Goal: Navigation & Orientation: Find specific page/section

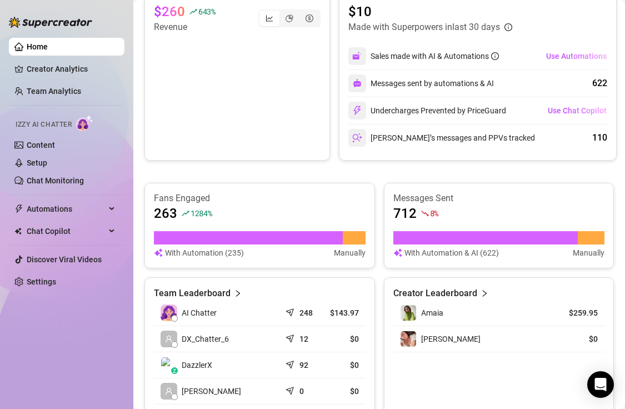
scroll to position [412, 0]
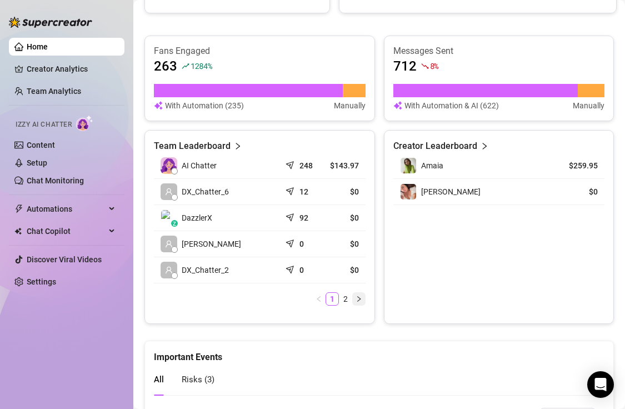
click at [352, 302] on button "button" at bounding box center [358, 298] width 13 height 13
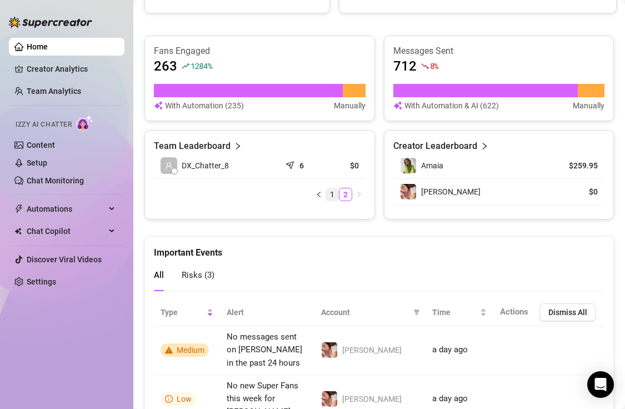
click at [331, 196] on link "1" at bounding box center [332, 194] width 12 height 12
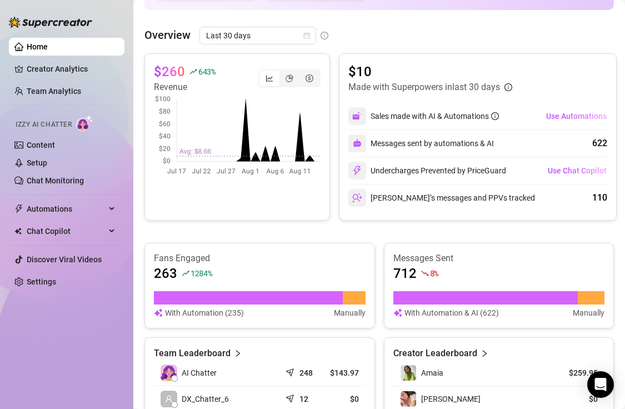
scroll to position [499, 0]
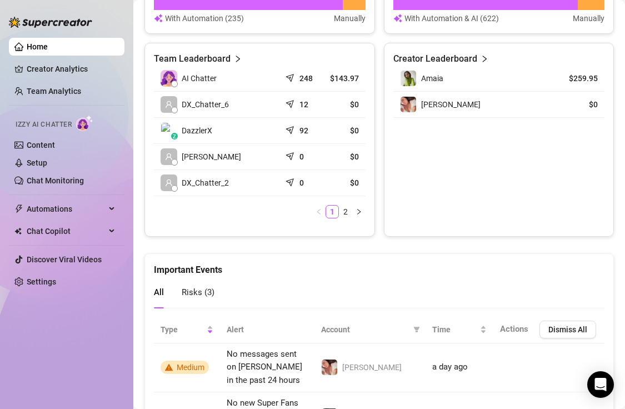
click at [221, 59] on article "Team Leaderboard" at bounding box center [192, 58] width 77 height 13
click at [68, 89] on link "Team Analytics" at bounding box center [54, 91] width 54 height 9
